Goal: Task Accomplishment & Management: Manage account settings

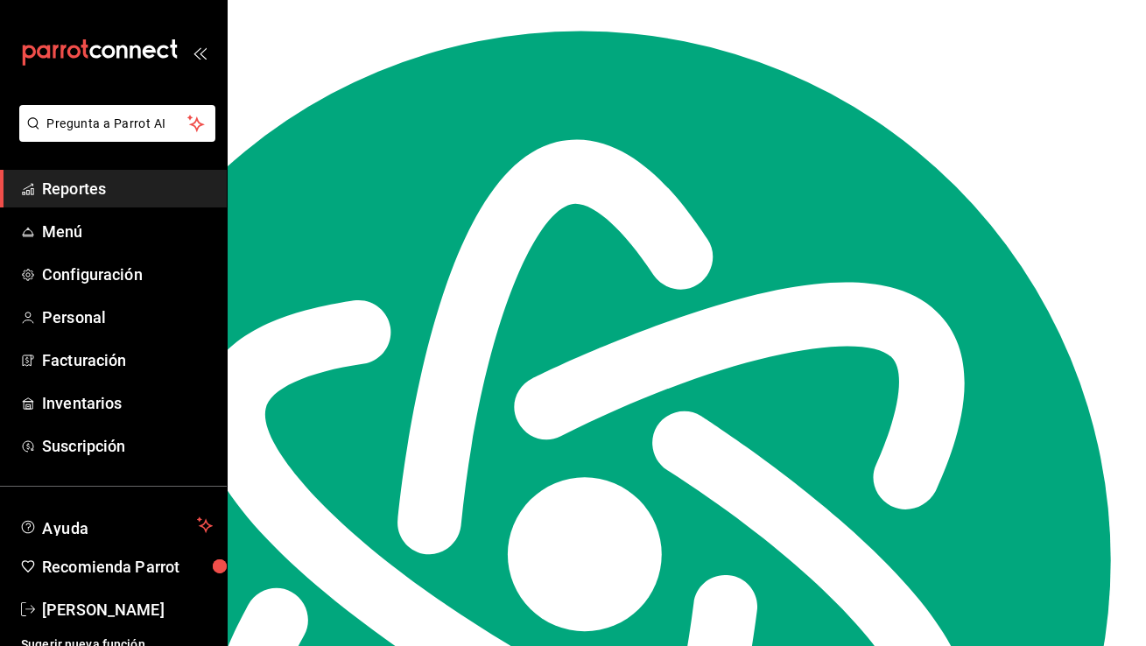
scroll to position [20530, 0]
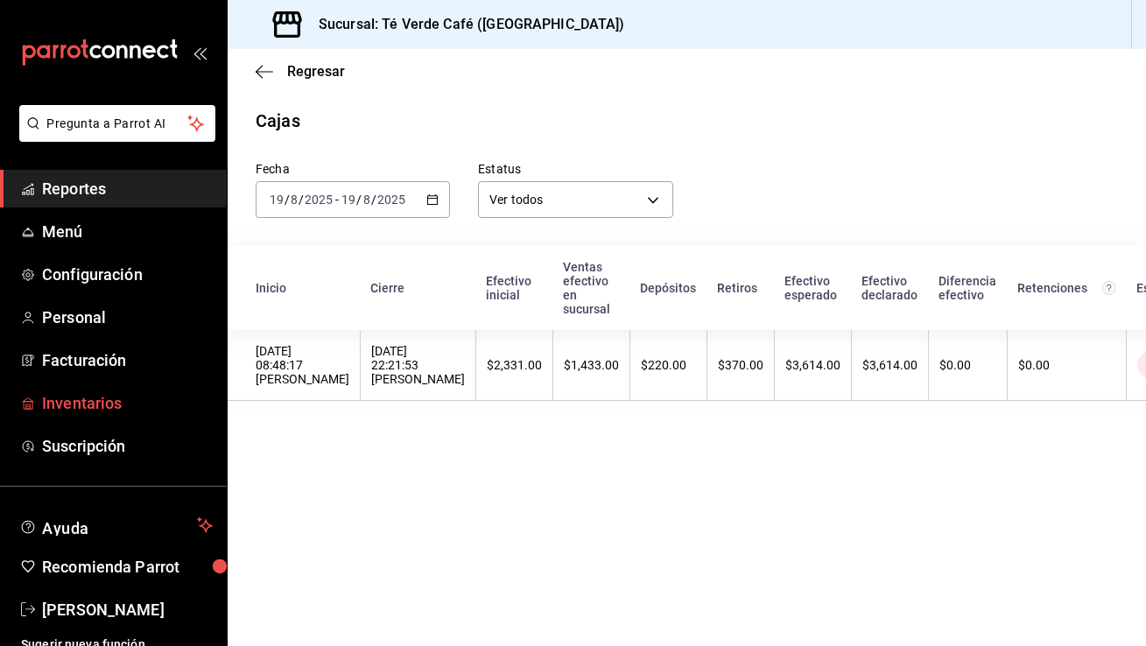
click at [94, 404] on span "Inventarios" at bounding box center [127, 403] width 171 height 24
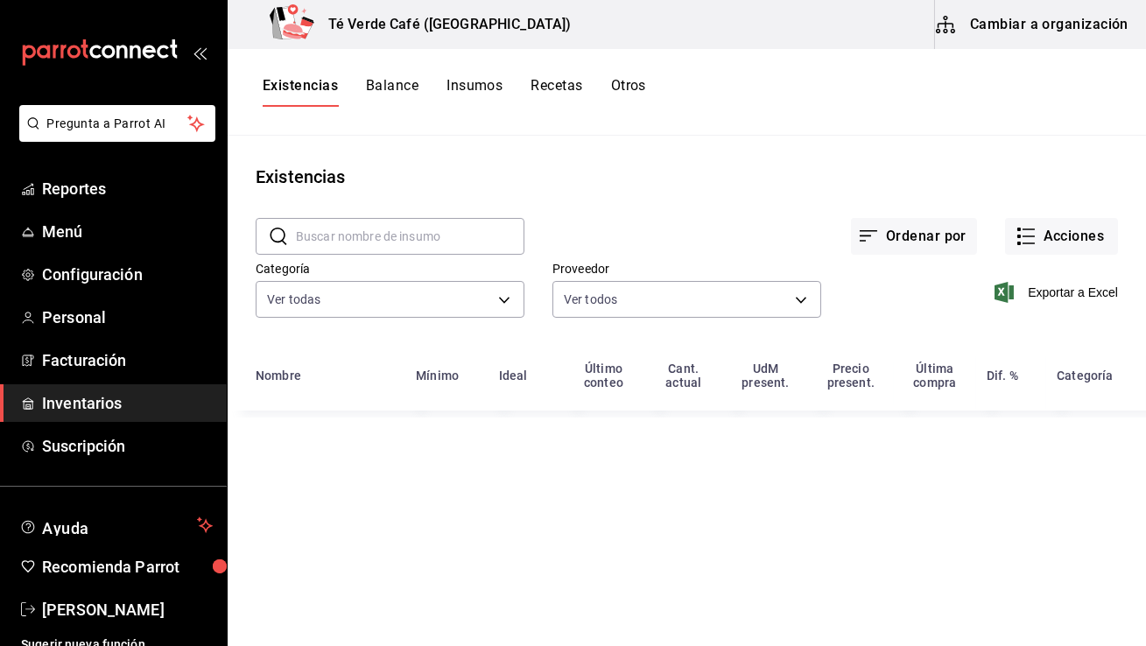
click at [397, 233] on input "text" at bounding box center [410, 236] width 228 height 35
click at [377, 229] on input "[PERSON_NAME]" at bounding box center [410, 236] width 228 height 35
click at [355, 235] on input "crois" at bounding box center [410, 236] width 228 height 35
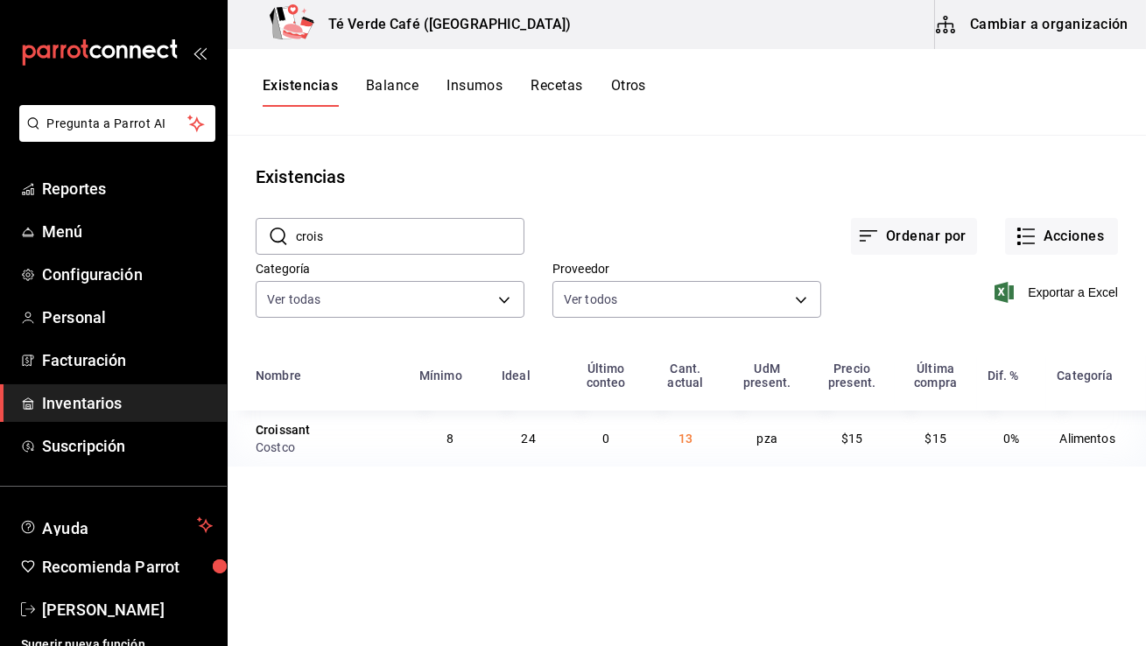
click at [355, 235] on input "crois" at bounding box center [410, 236] width 228 height 35
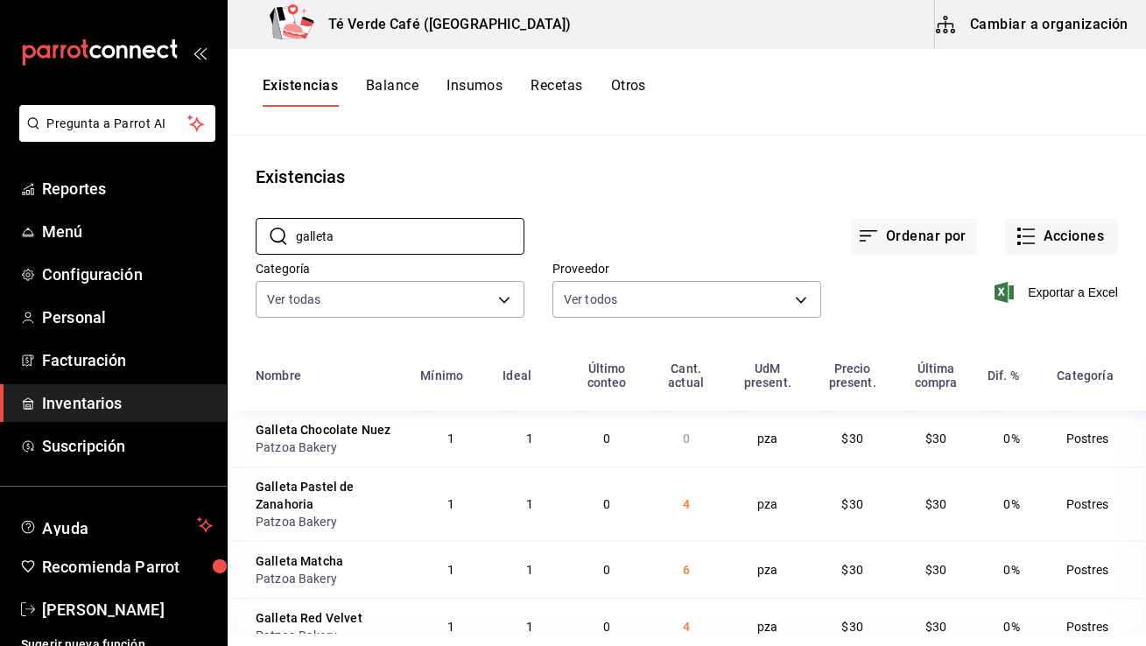
scroll to position [29, 0]
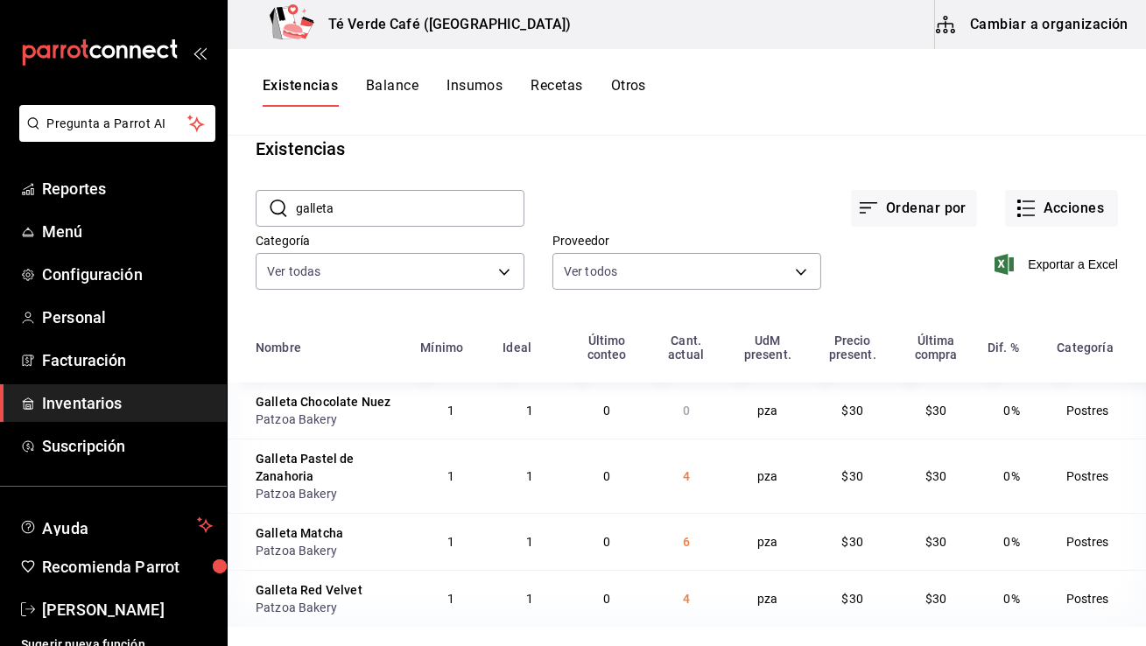
click at [335, 213] on input "galleta" at bounding box center [410, 208] width 228 height 35
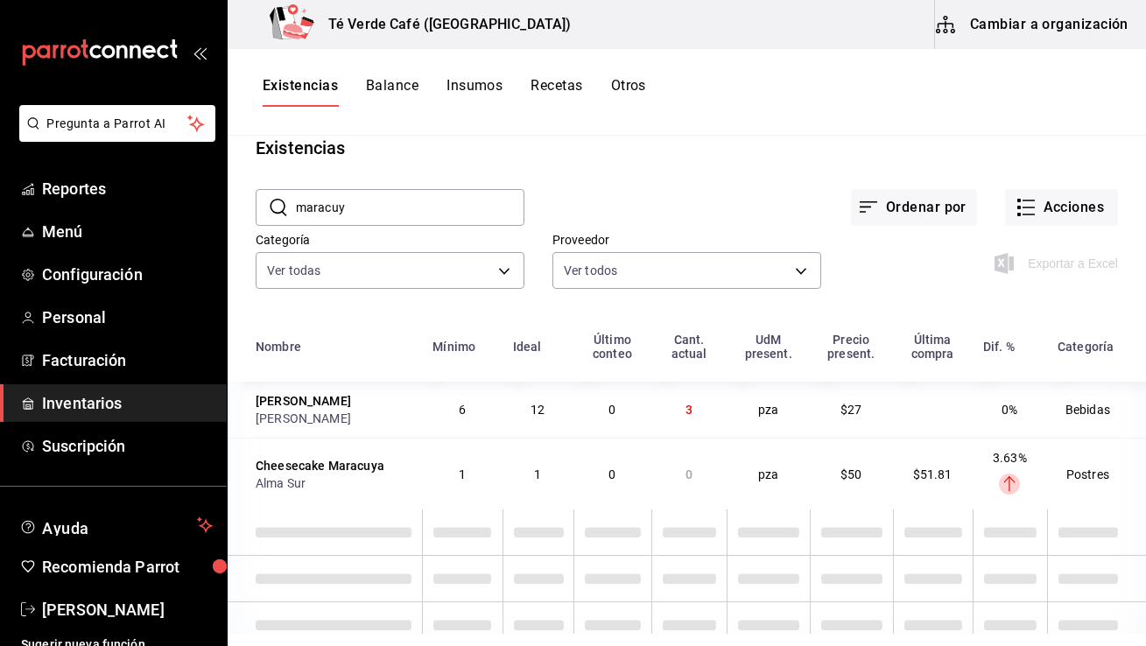
scroll to position [0, 0]
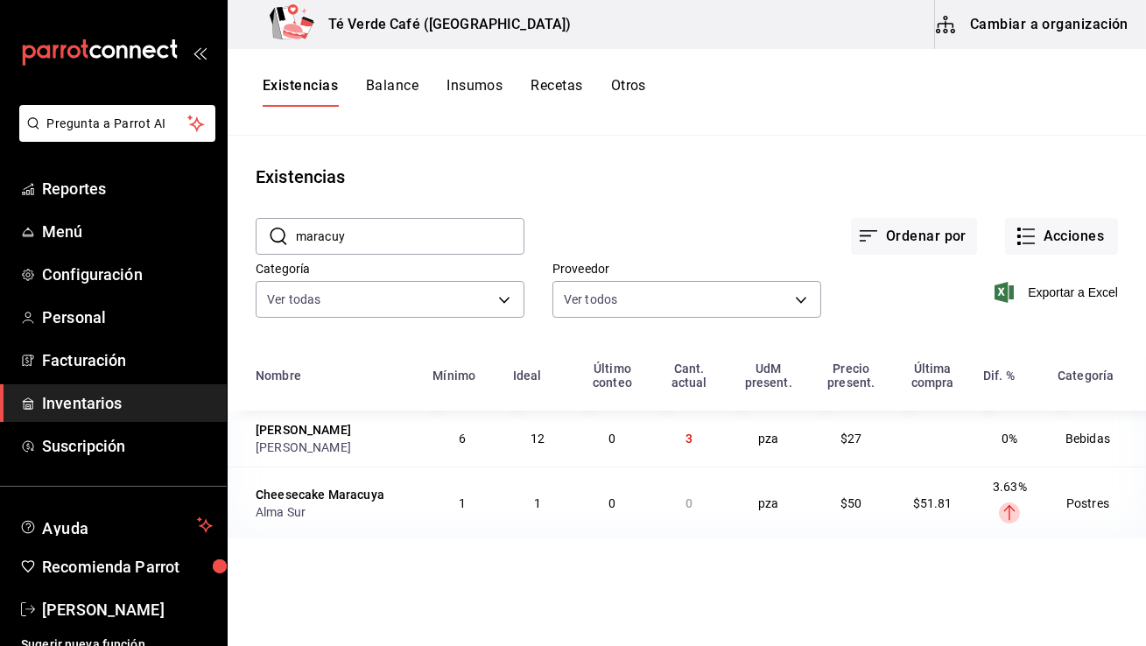
click at [401, 231] on input "maracuy" at bounding box center [410, 236] width 228 height 35
type input "agua"
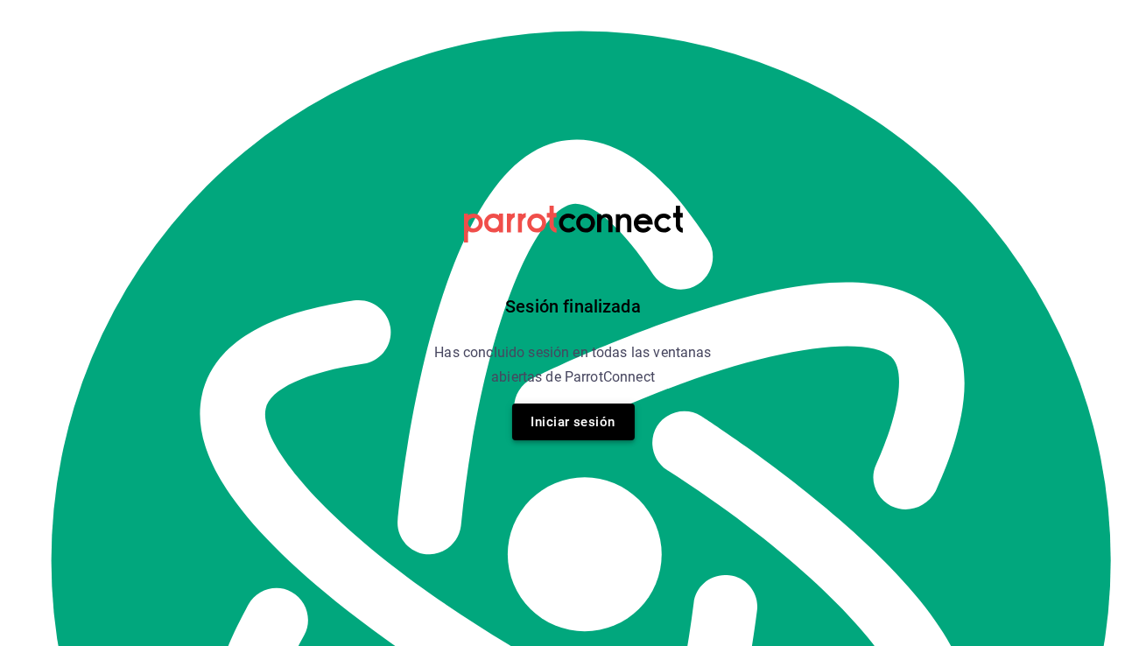
click at [596, 430] on button "Iniciar sesión" at bounding box center [573, 422] width 123 height 37
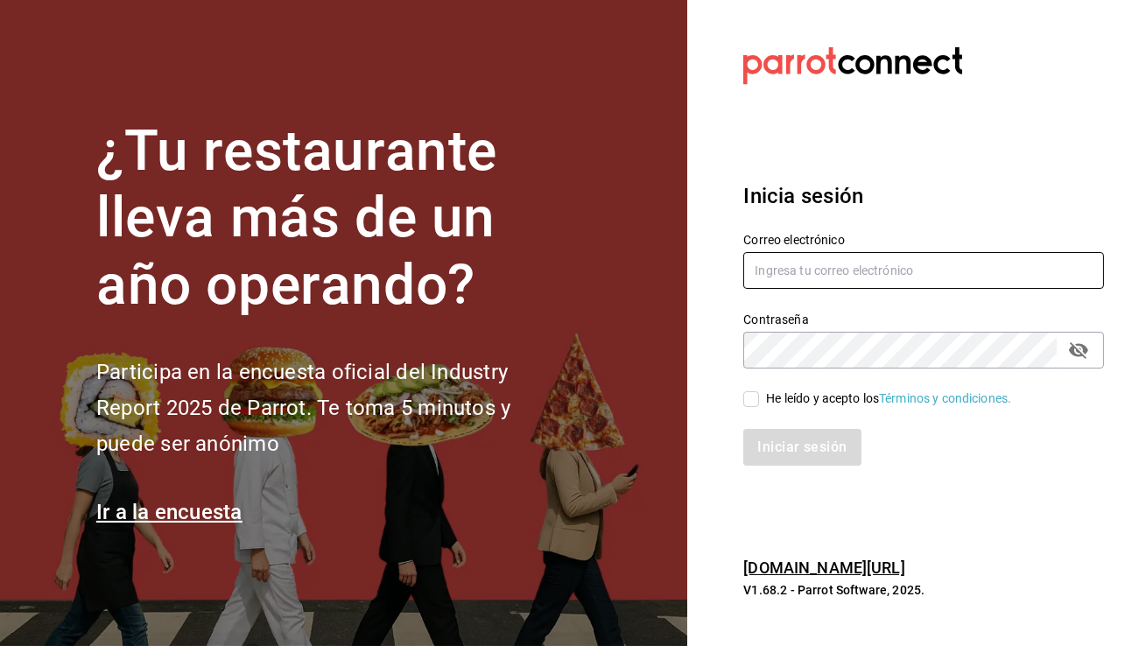
type input "[EMAIL_ADDRESS][DOMAIN_NAME]"
click at [763, 403] on span "He leído y acepto los Términos y condiciones." at bounding box center [885, 399] width 252 height 18
click at [759, 403] on input "He leído y acepto los Términos y condiciones." at bounding box center [751, 399] width 16 height 16
checkbox input "true"
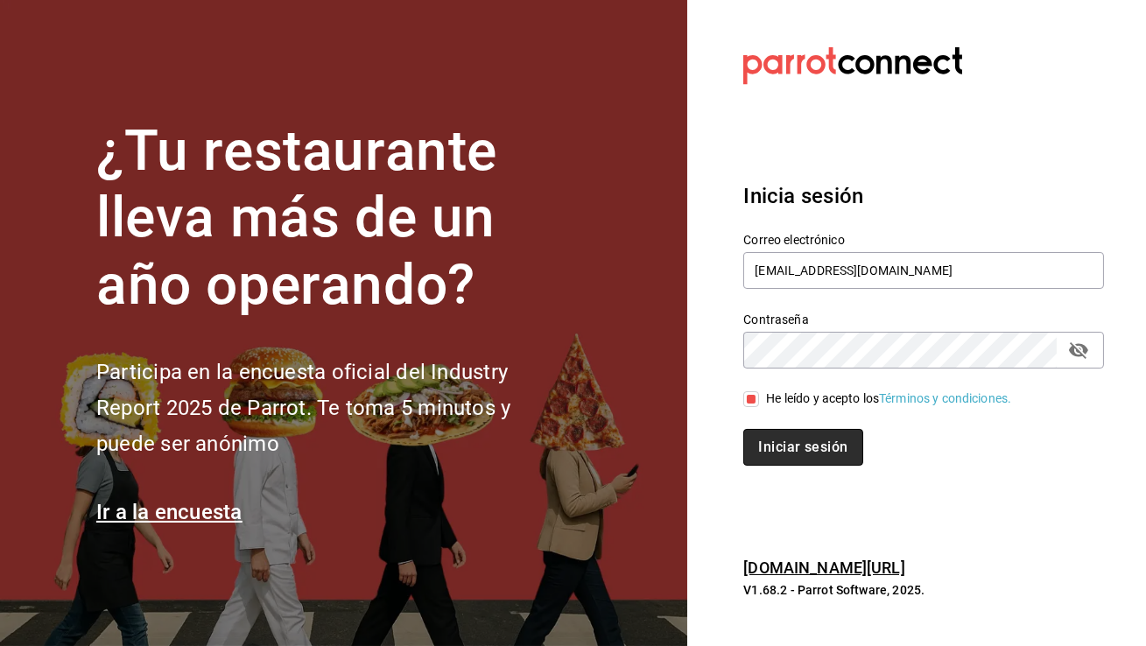
click at [776, 431] on button "Iniciar sesión" at bounding box center [802, 447] width 119 height 37
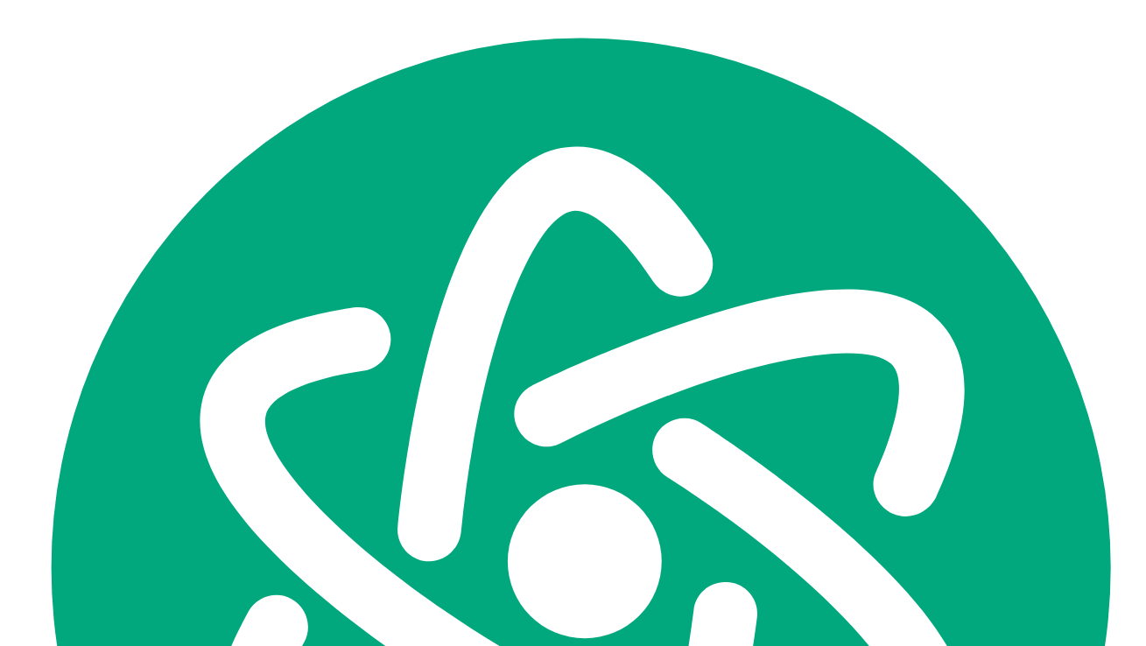
scroll to position [20530, 0]
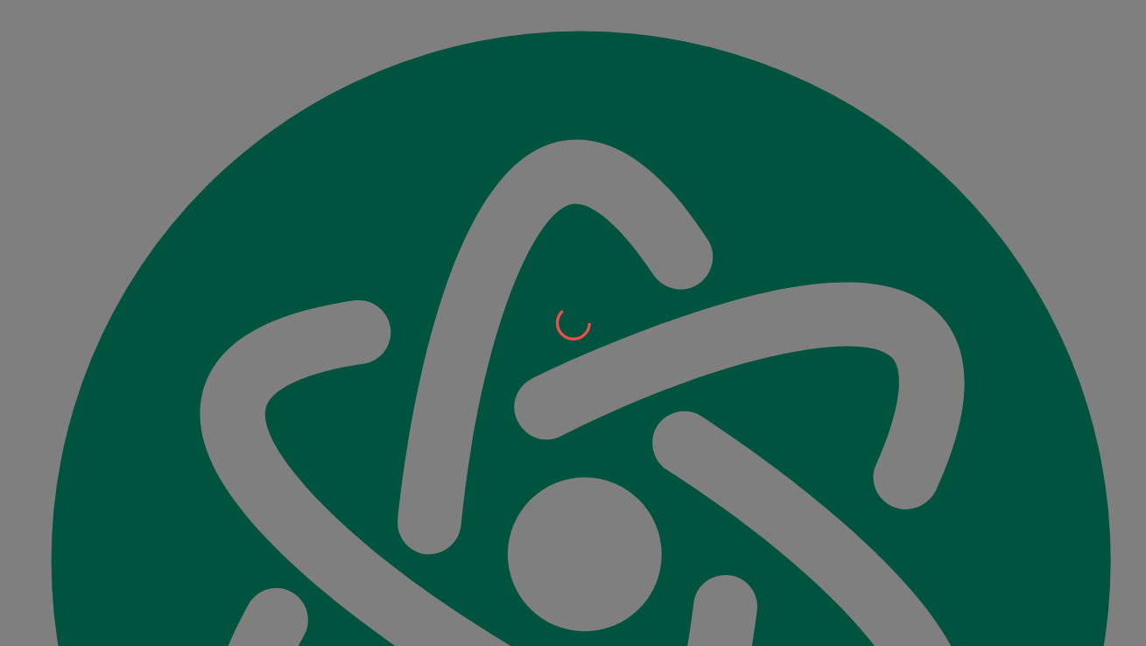
scroll to position [20530, 0]
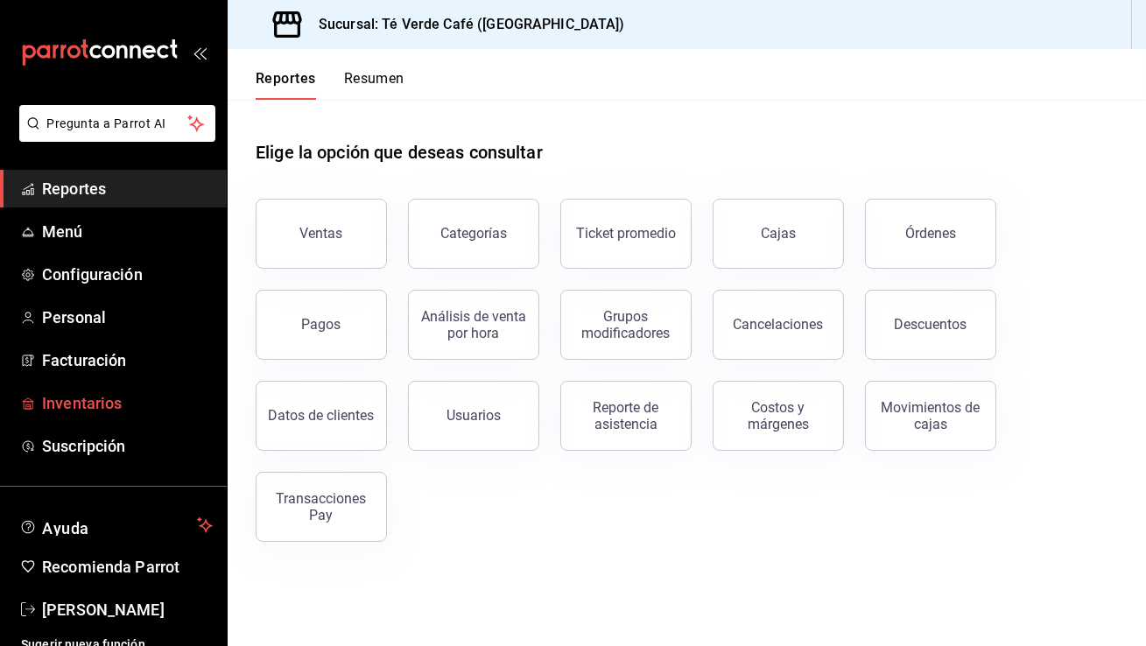
click at [83, 406] on span "Inventarios" at bounding box center [127, 403] width 171 height 24
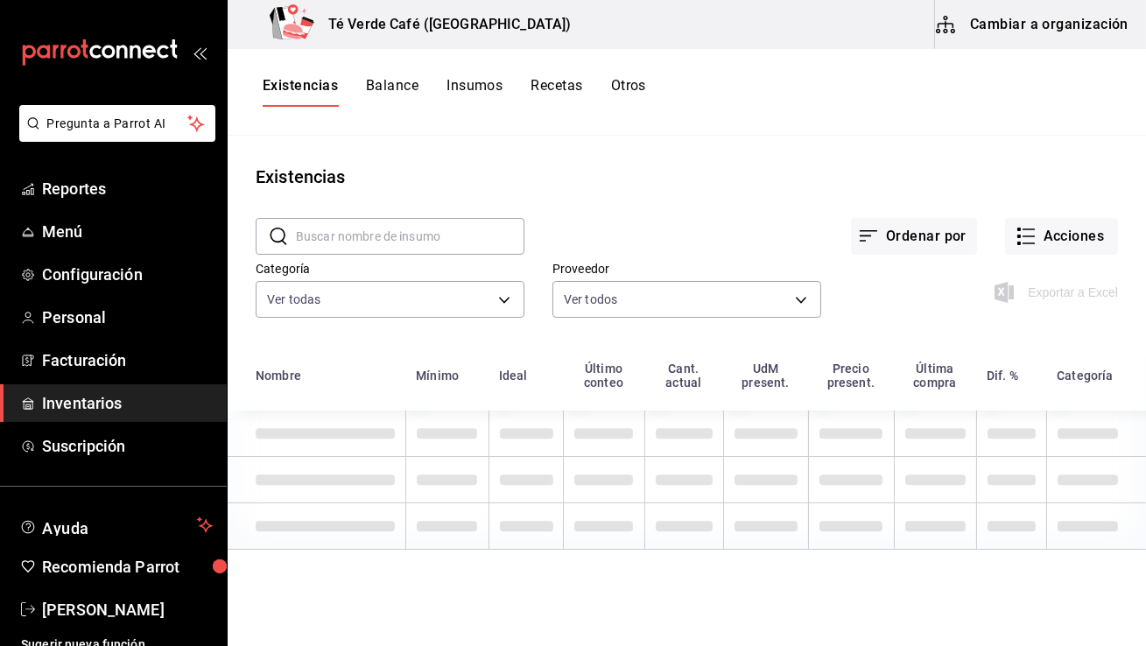
click at [464, 235] on input "text" at bounding box center [410, 236] width 228 height 35
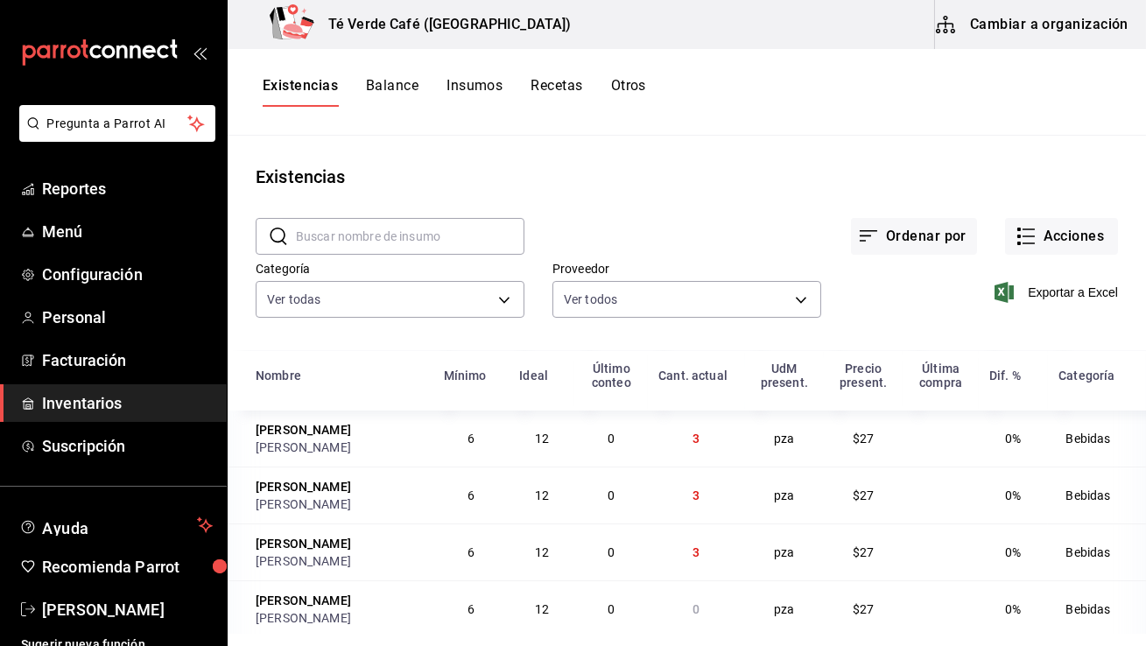
click at [461, 236] on input "text" at bounding box center [410, 236] width 228 height 35
click at [352, 239] on input "text" at bounding box center [410, 236] width 228 height 35
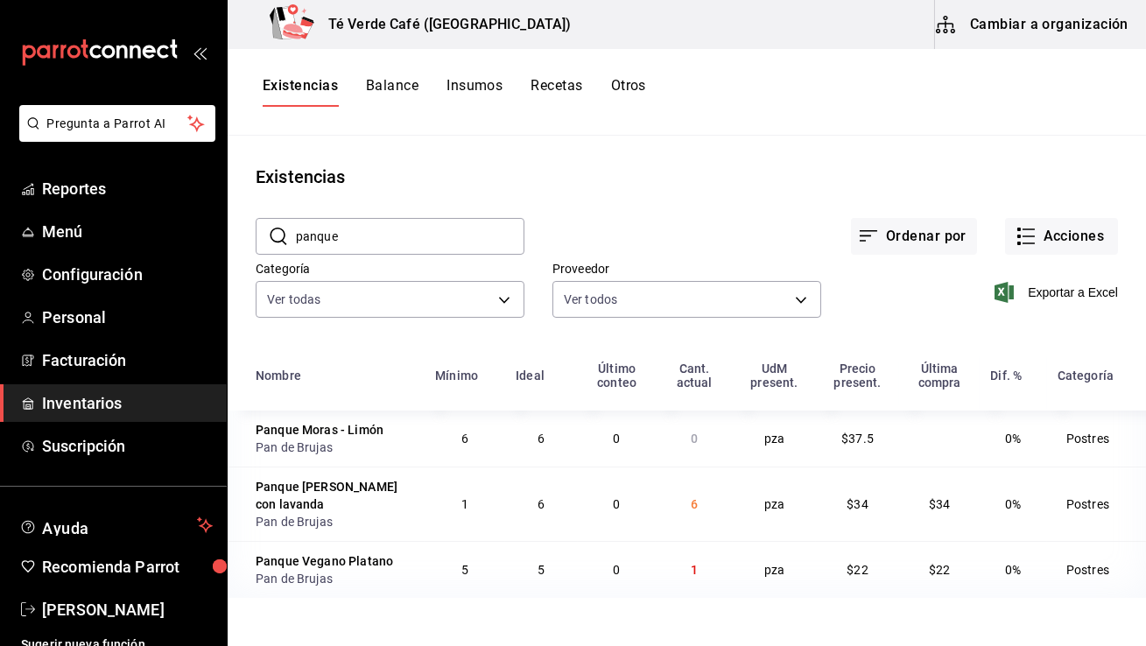
click at [352, 239] on input "panque" at bounding box center [410, 236] width 228 height 35
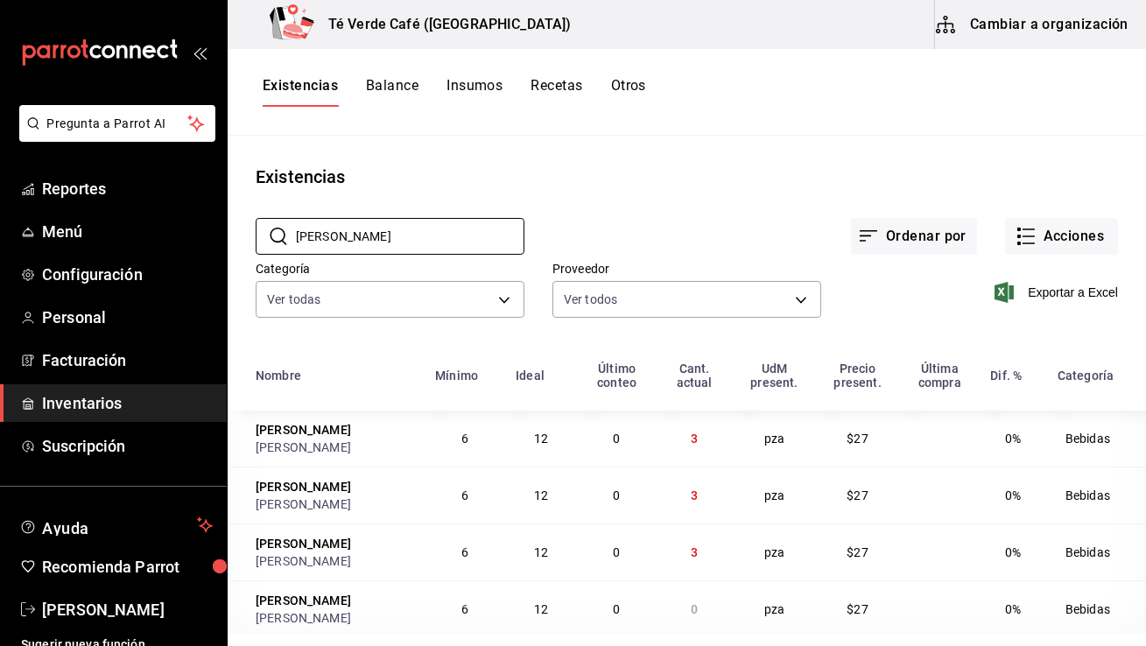
scroll to position [11, 0]
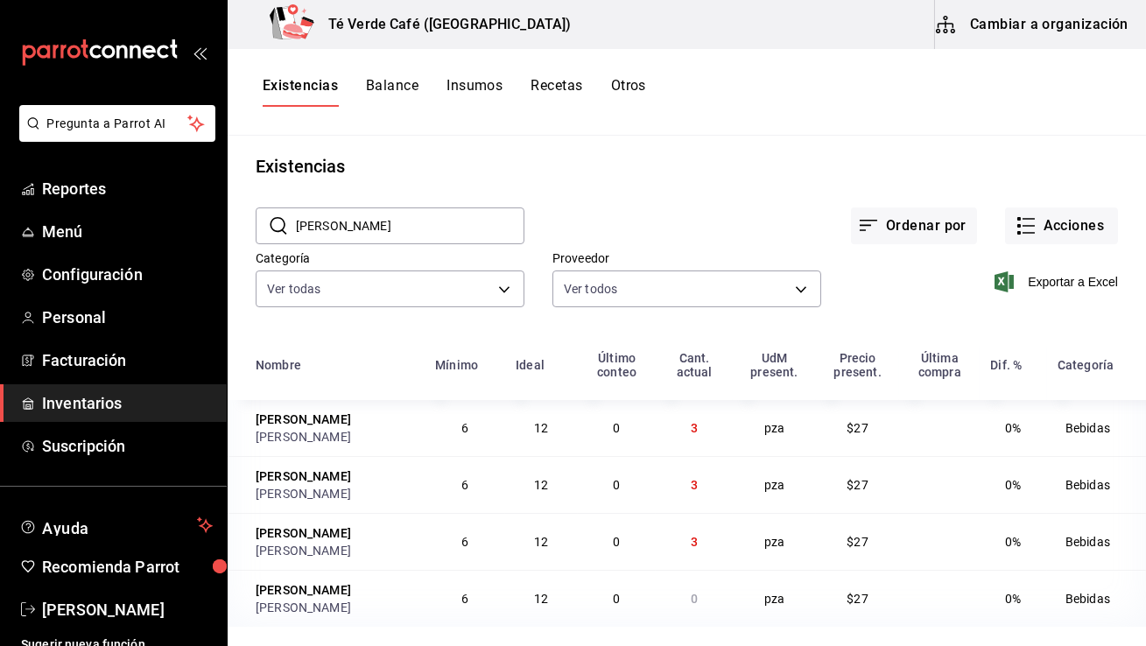
click at [347, 221] on input "felix" at bounding box center [410, 225] width 228 height 35
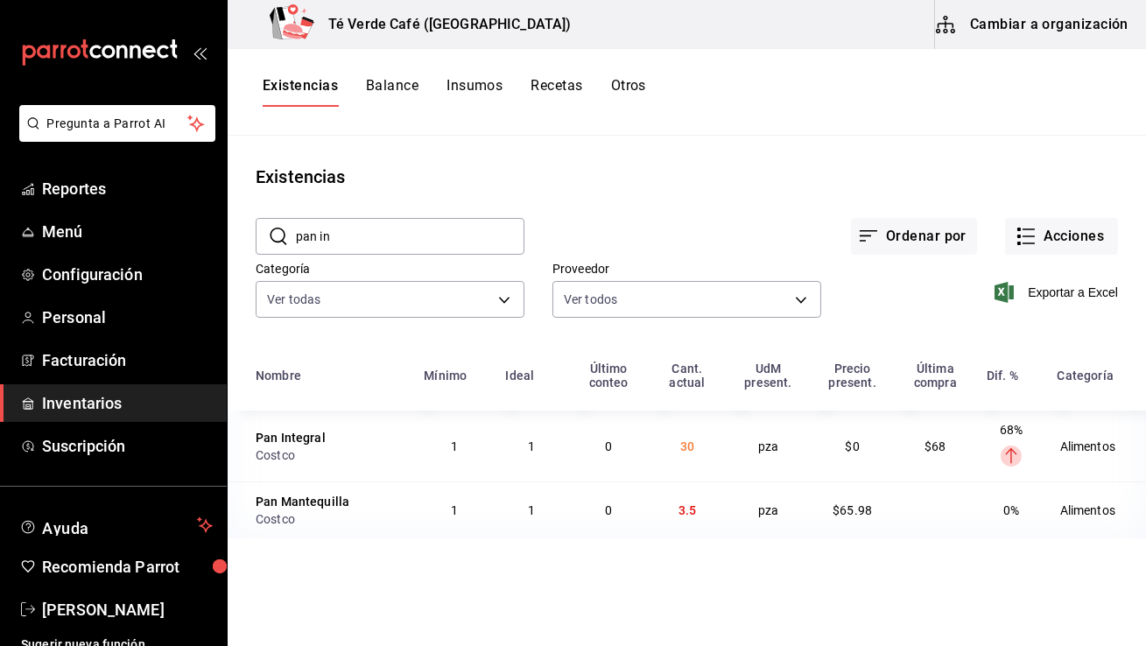
scroll to position [0, 0]
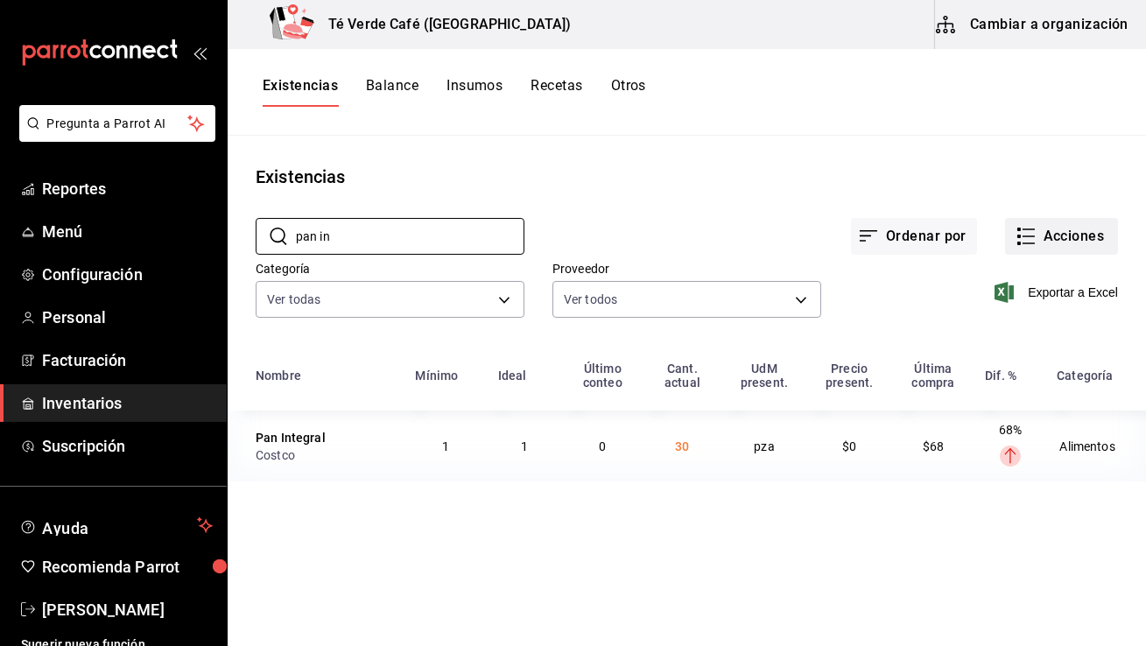
type input "pan in"
click at [1099, 243] on button "Acciones" at bounding box center [1061, 236] width 113 height 37
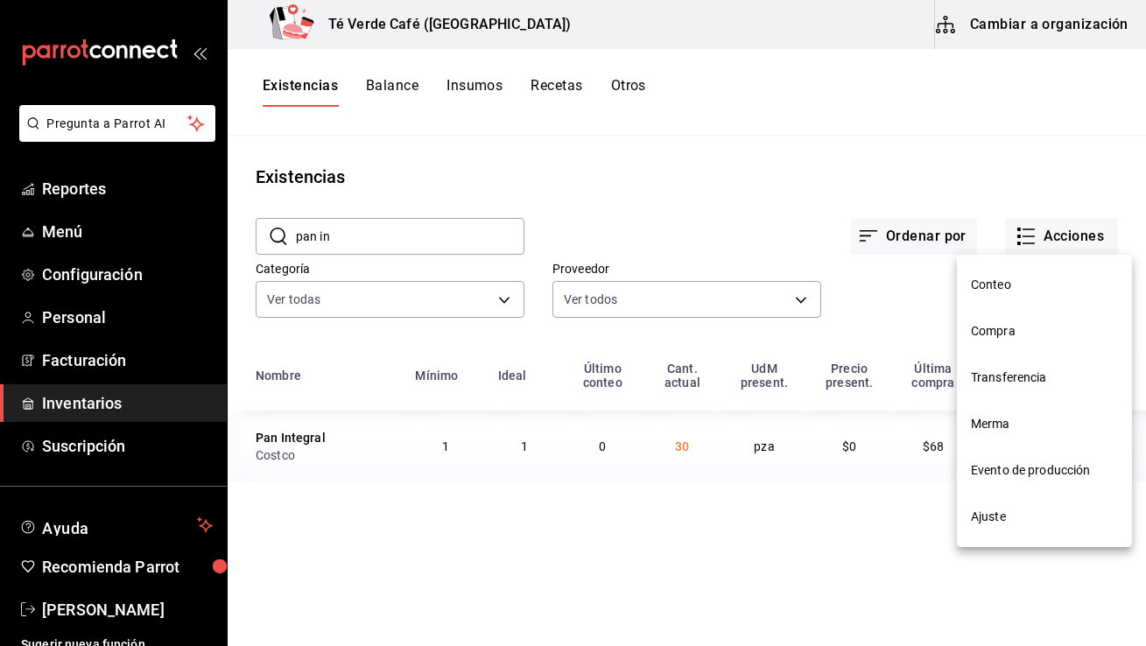
click at [1015, 519] on span "Ajuste" at bounding box center [1044, 517] width 147 height 18
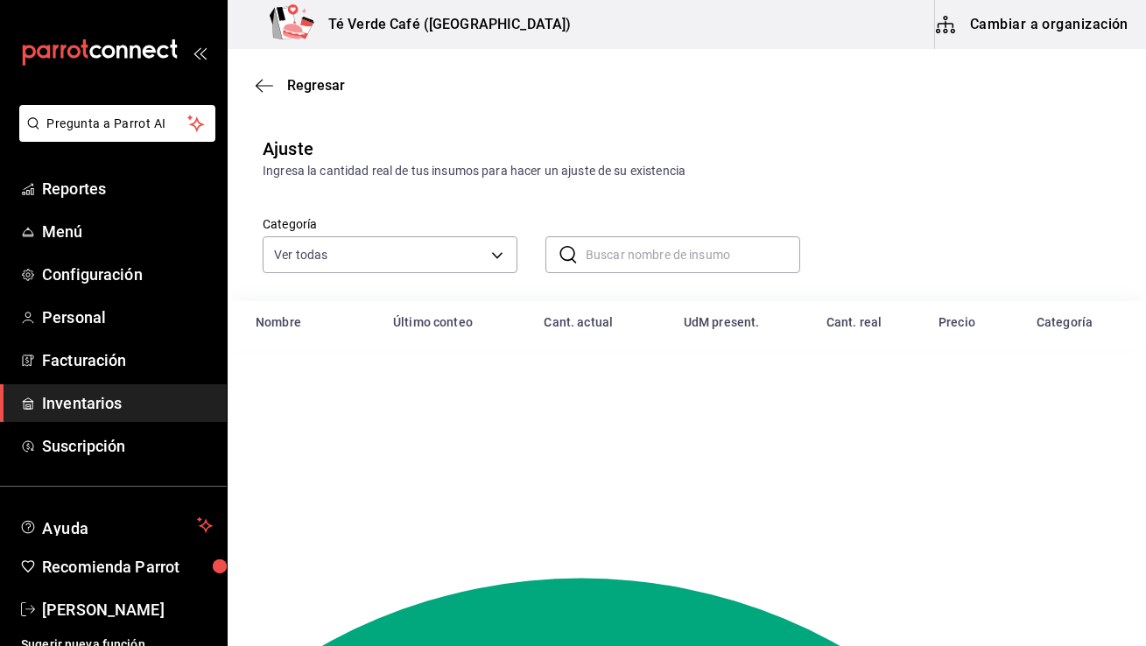
click at [636, 256] on input "text" at bounding box center [693, 254] width 214 height 35
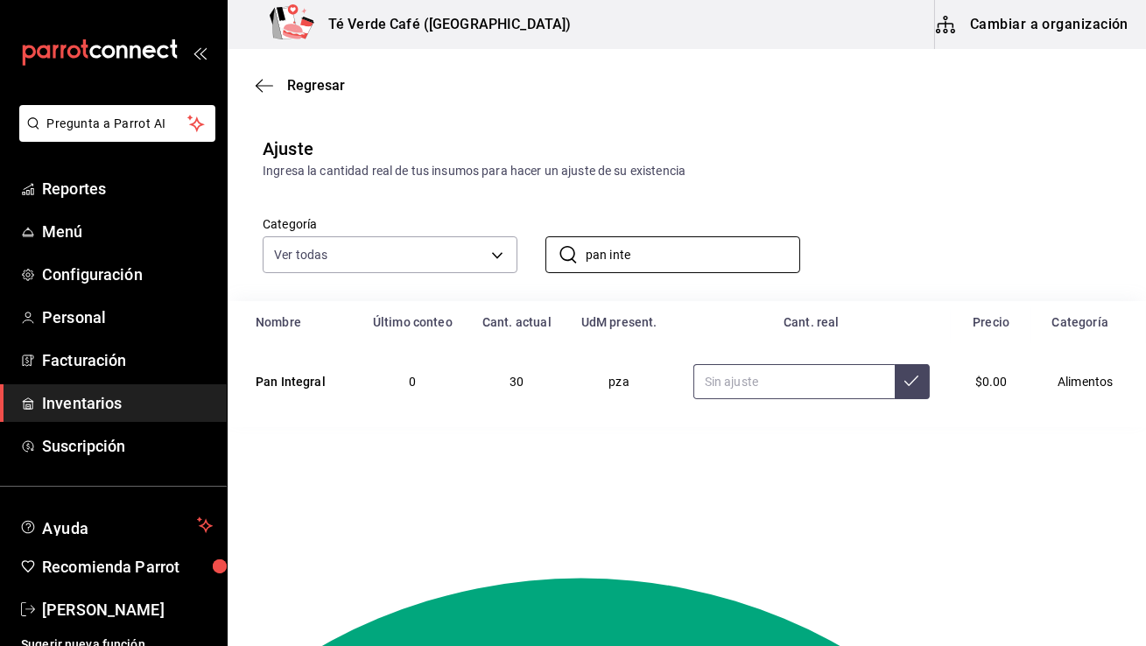
type input "pan inte"
click at [784, 389] on input "text" at bounding box center [793, 381] width 201 height 35
type input "24.00"
click at [896, 396] on button at bounding box center [912, 381] width 35 height 35
click at [288, 89] on span "Regresar" at bounding box center [316, 85] width 58 height 17
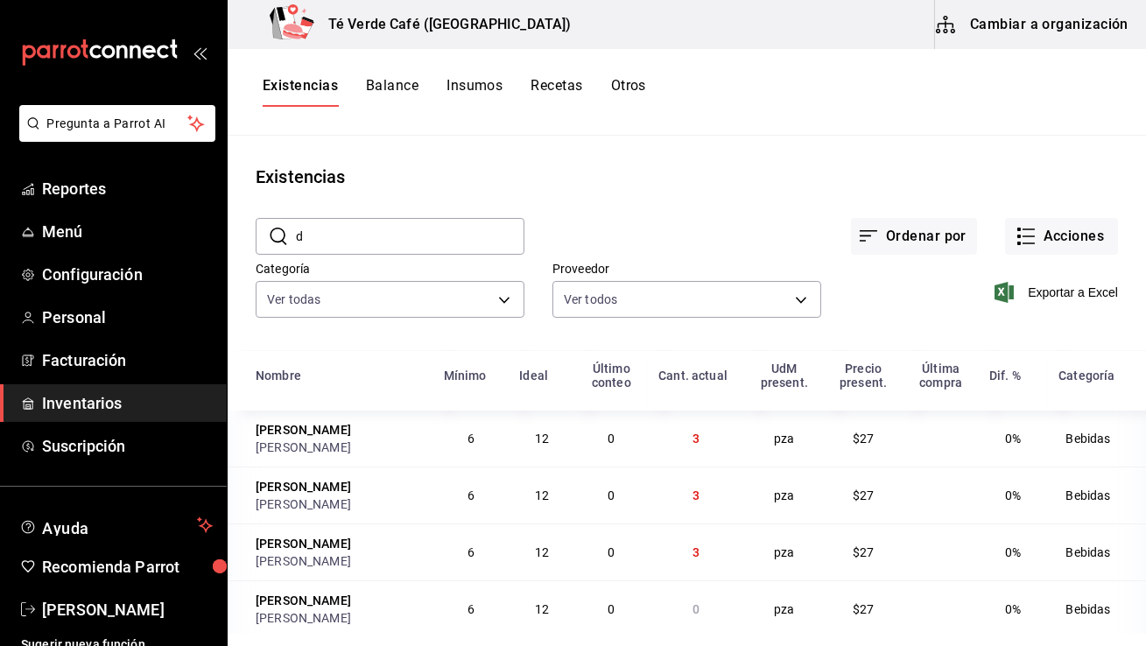
click at [404, 245] on input "d" at bounding box center [410, 236] width 228 height 35
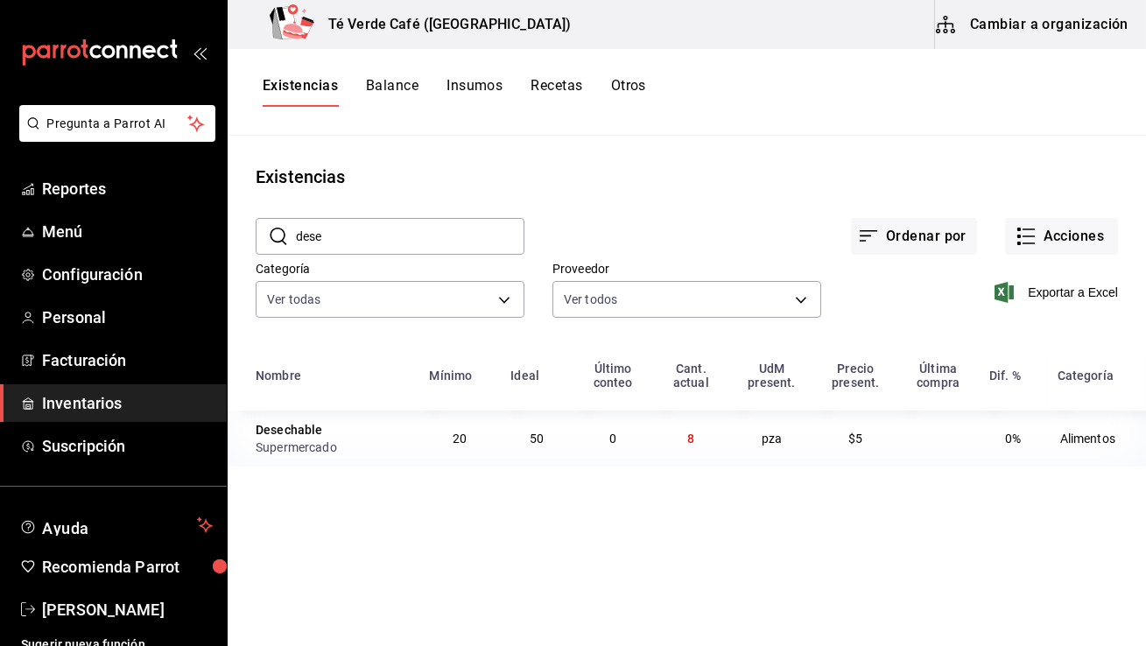
click at [376, 239] on input "dese" at bounding box center [410, 236] width 228 height 35
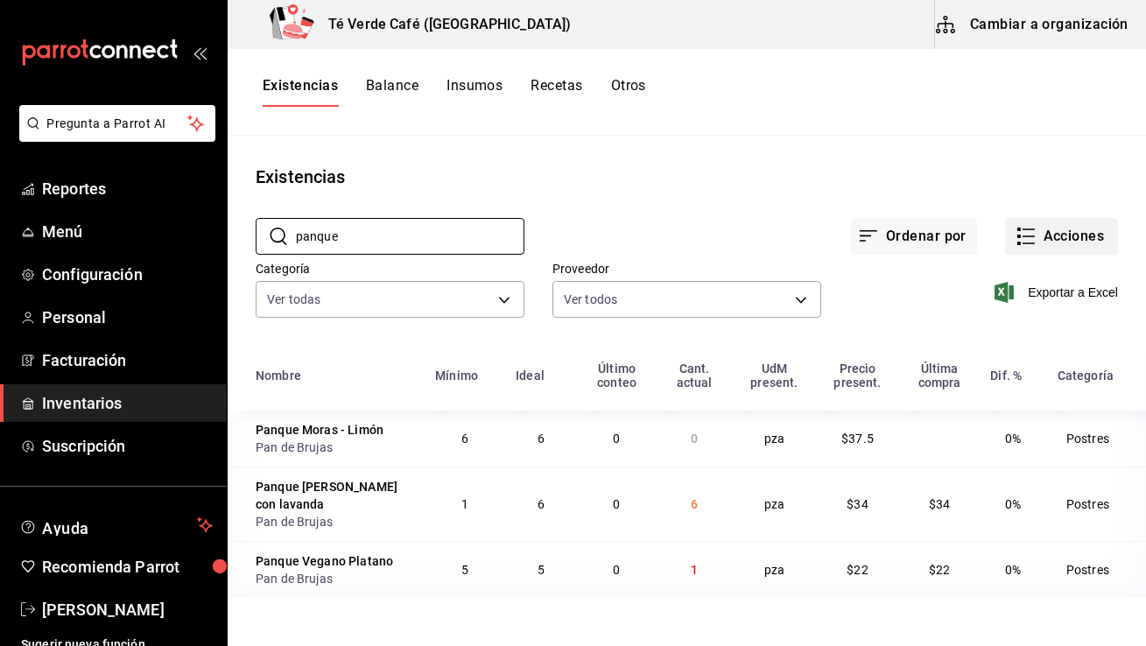
type input "panque"
click at [1111, 247] on button "Acciones" at bounding box center [1061, 236] width 113 height 37
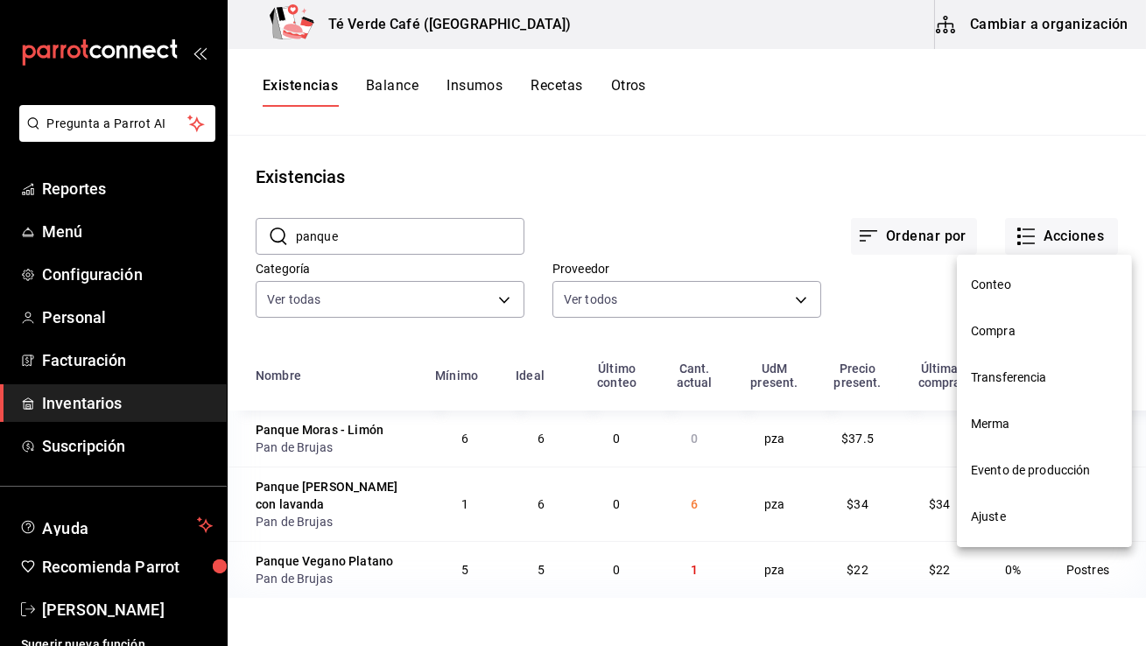
click at [1002, 525] on span "Ajuste" at bounding box center [1044, 517] width 147 height 18
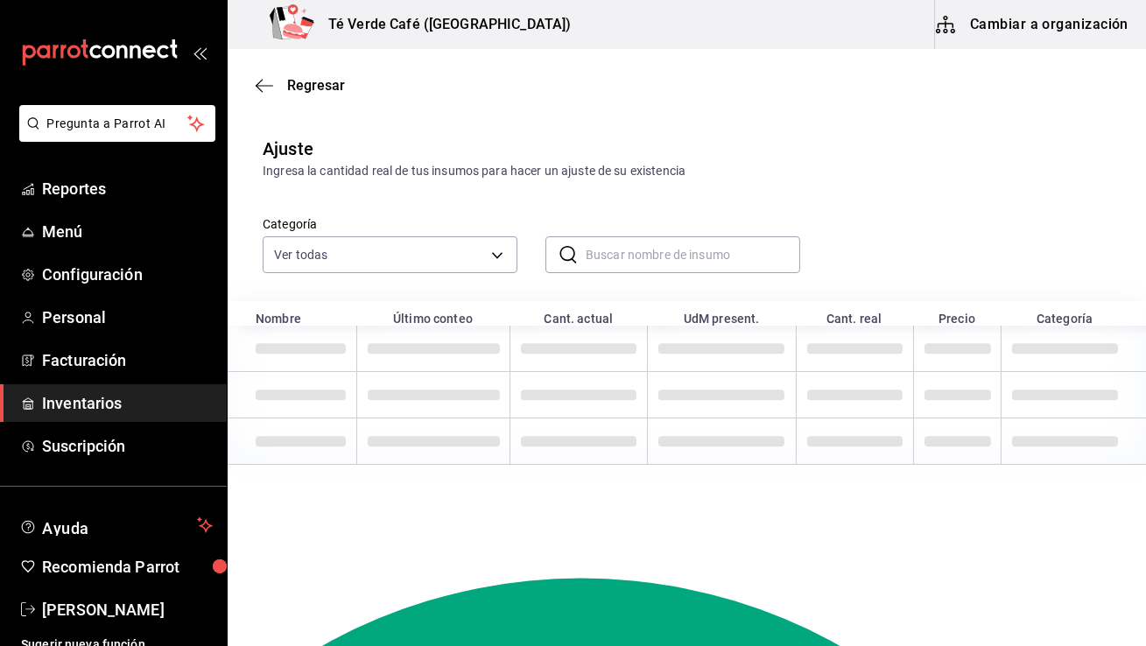
click at [678, 249] on input "text" at bounding box center [693, 254] width 214 height 35
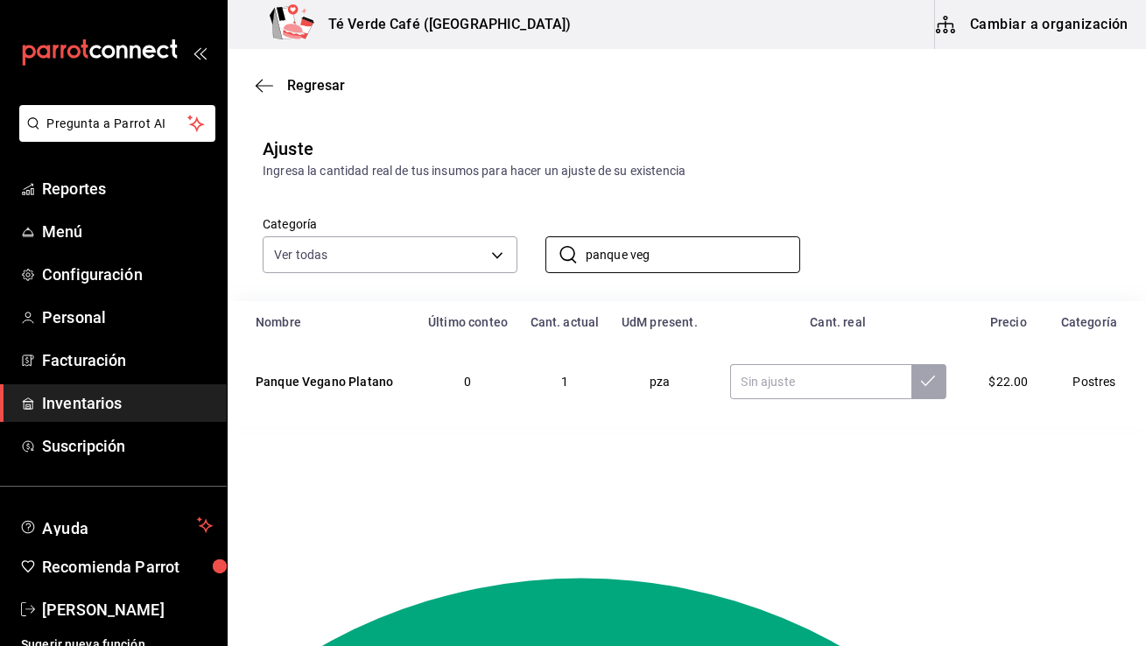
type input "panque veg"
click at [852, 401] on td at bounding box center [838, 381] width 258 height 77
click at [850, 389] on input "text" at bounding box center [820, 381] width 181 height 35
type input "0.00"
click at [934, 390] on button at bounding box center [928, 381] width 35 height 35
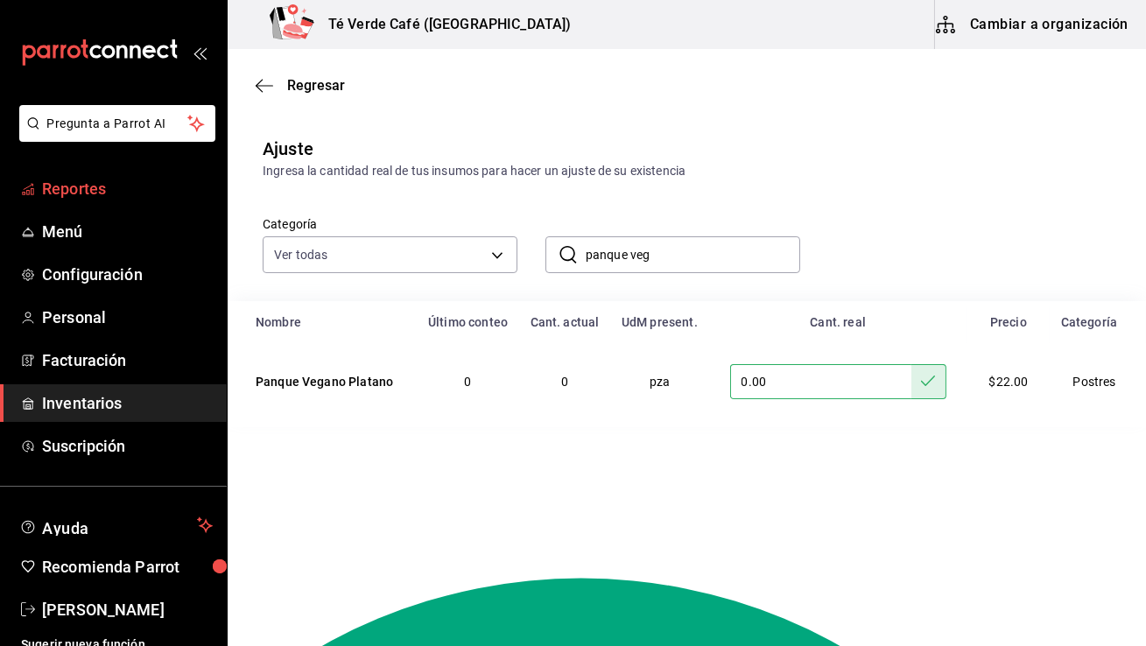
click at [112, 191] on span "Reportes" at bounding box center [127, 189] width 171 height 24
